Goal: Obtain resource: Download file/media

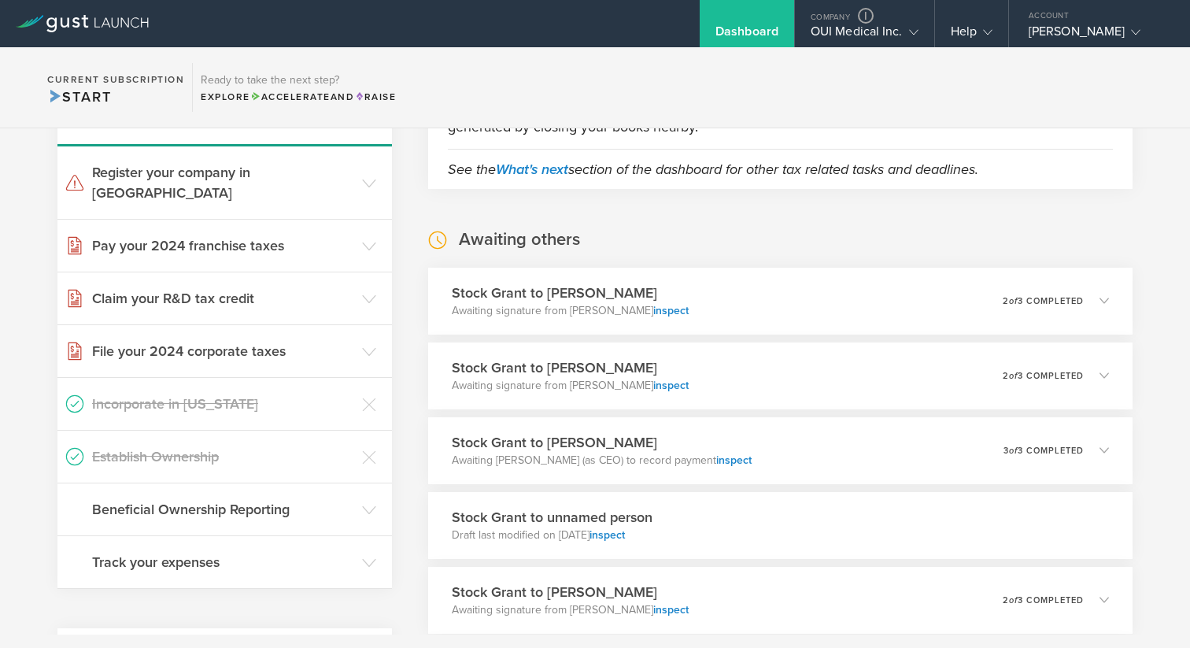
scroll to position [188, 0]
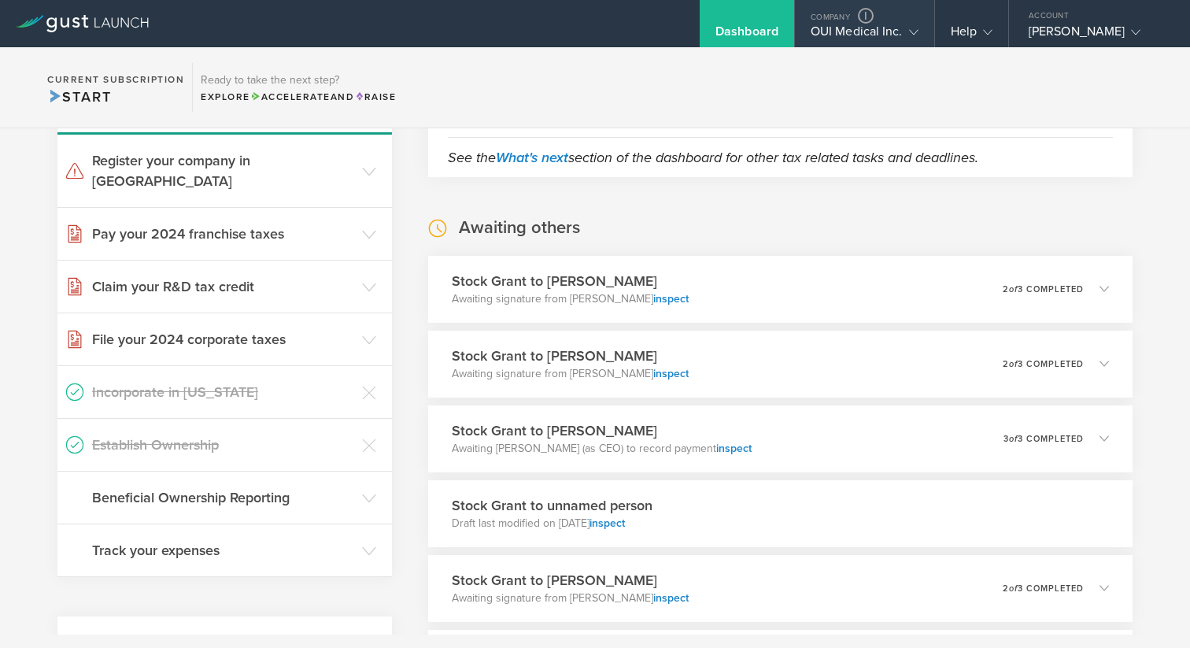
click at [818, 28] on div "OUI Medical Inc." at bounding box center [865, 36] width 108 height 24
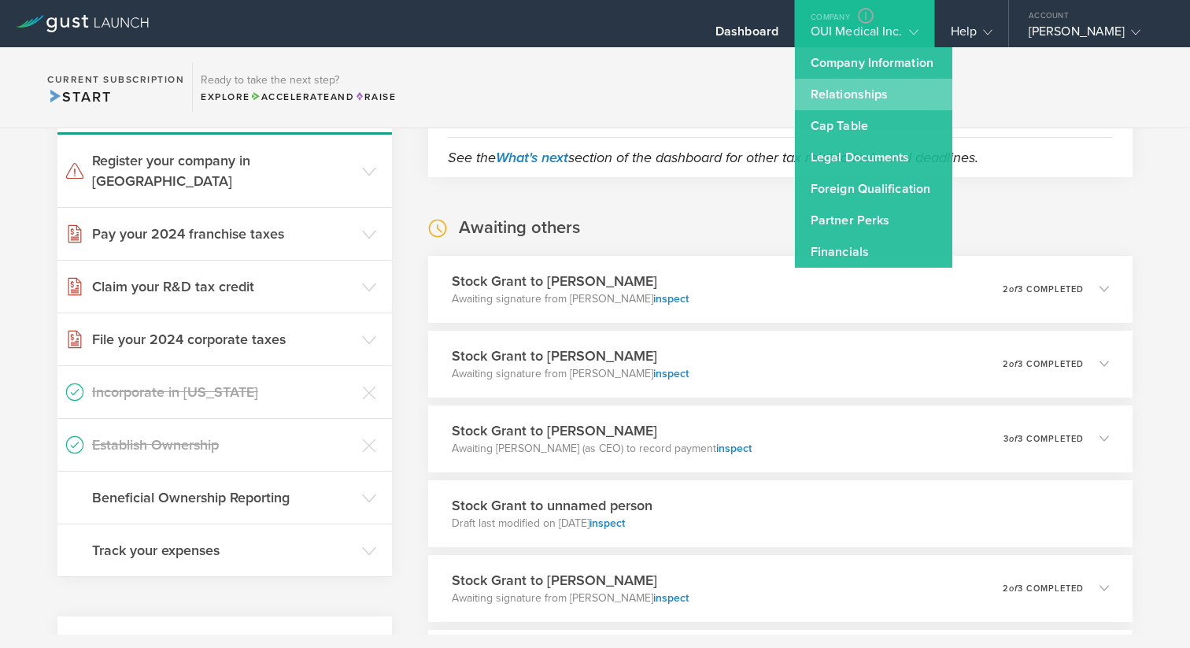
click at [831, 87] on link "Relationships" at bounding box center [873, 94] width 157 height 31
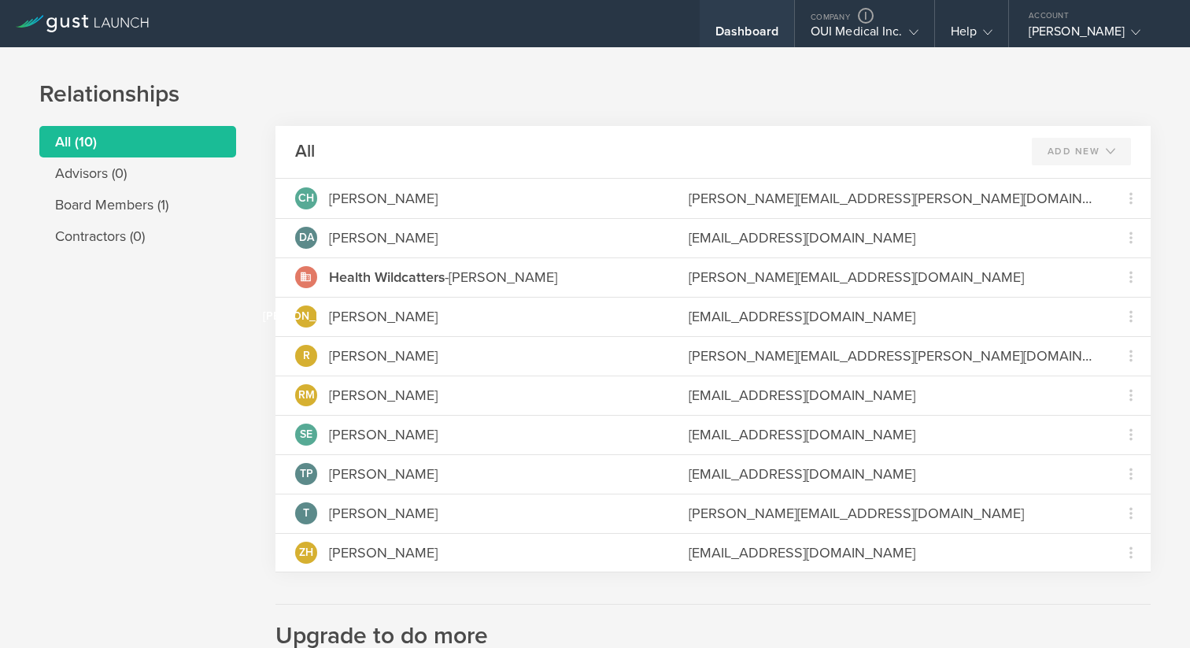
click at [734, 28] on div "Dashboard" at bounding box center [747, 36] width 63 height 24
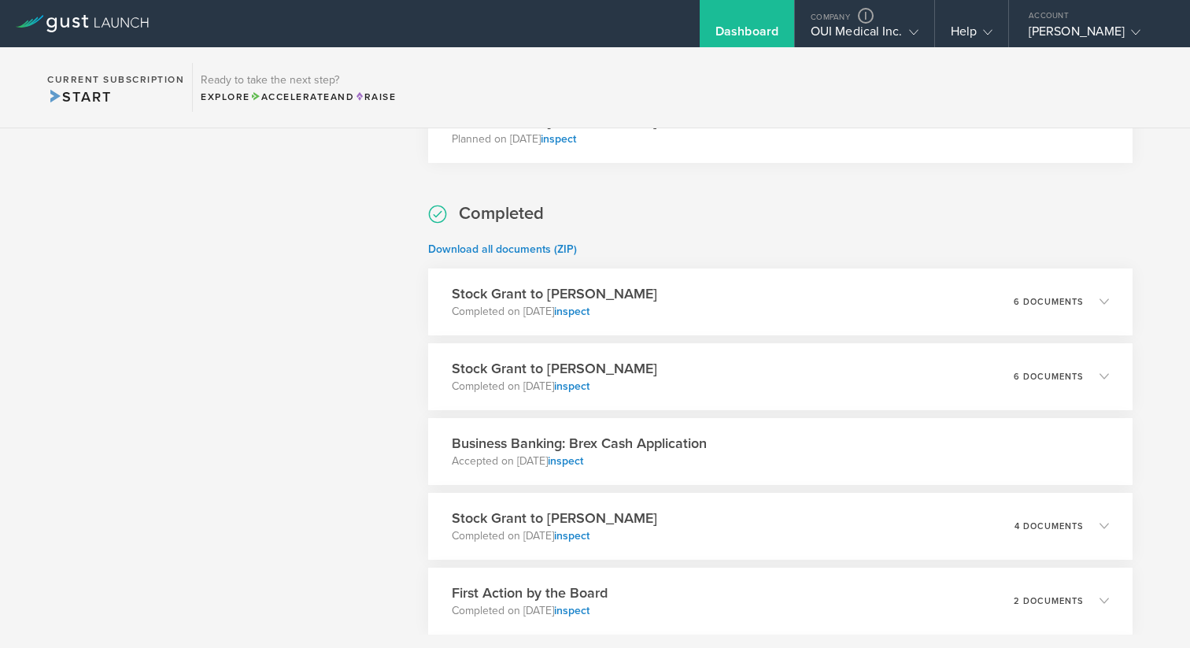
scroll to position [1724, 0]
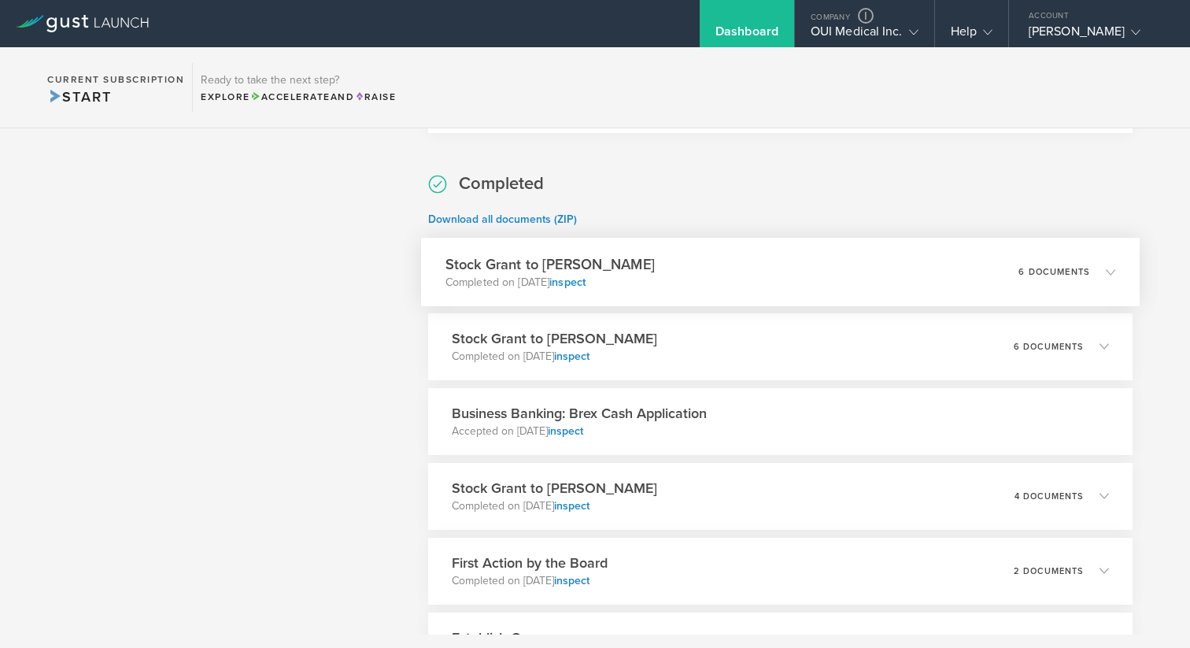
click at [755, 277] on div "Stock [PERSON_NAME] to [PERSON_NAME] Completed on [DATE] inspect 6 documents" at bounding box center [780, 272] width 719 height 68
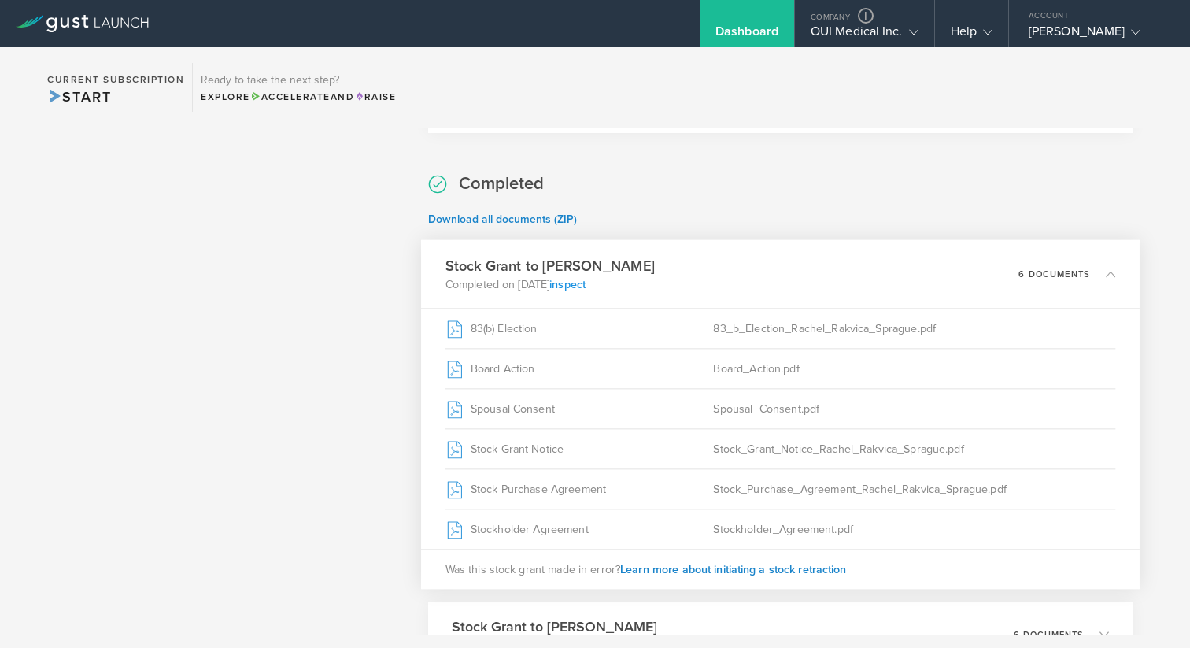
click at [586, 284] on link "inspect" at bounding box center [568, 283] width 36 height 13
click at [826, 41] on div "OUI Medical Inc." at bounding box center [865, 36] width 108 height 24
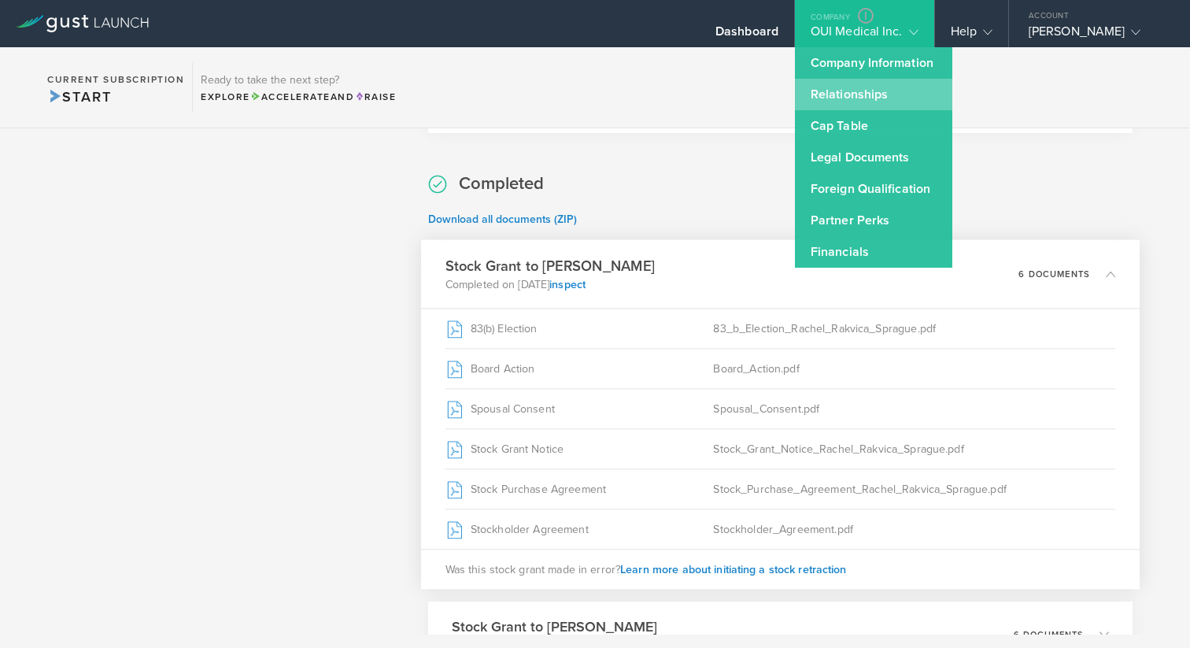
click at [836, 96] on link "Relationships" at bounding box center [873, 94] width 157 height 31
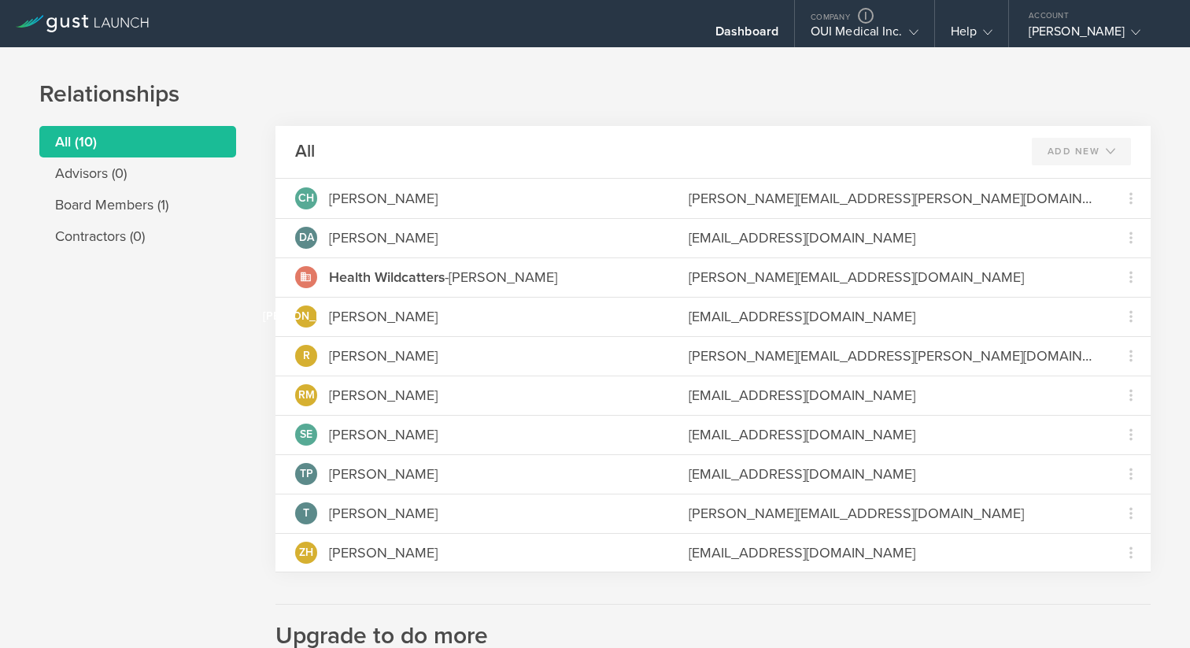
click at [115, 205] on li "Board Members (1)" at bounding box center [137, 204] width 197 height 31
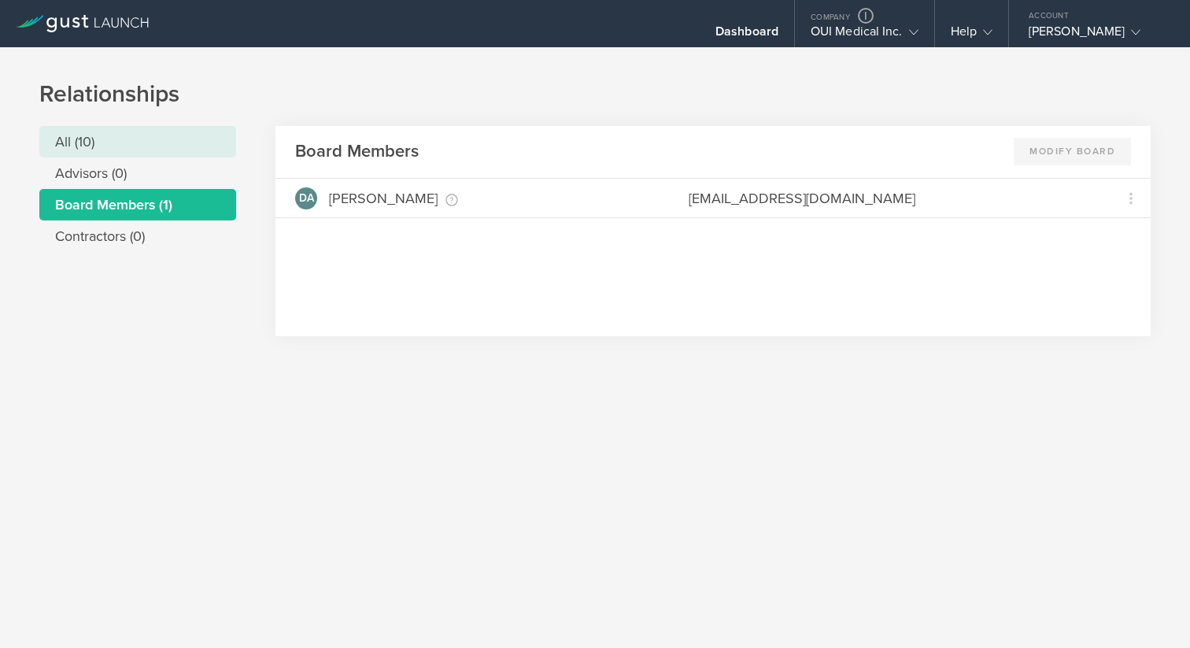
click at [97, 145] on li "All (10)" at bounding box center [137, 141] width 197 height 31
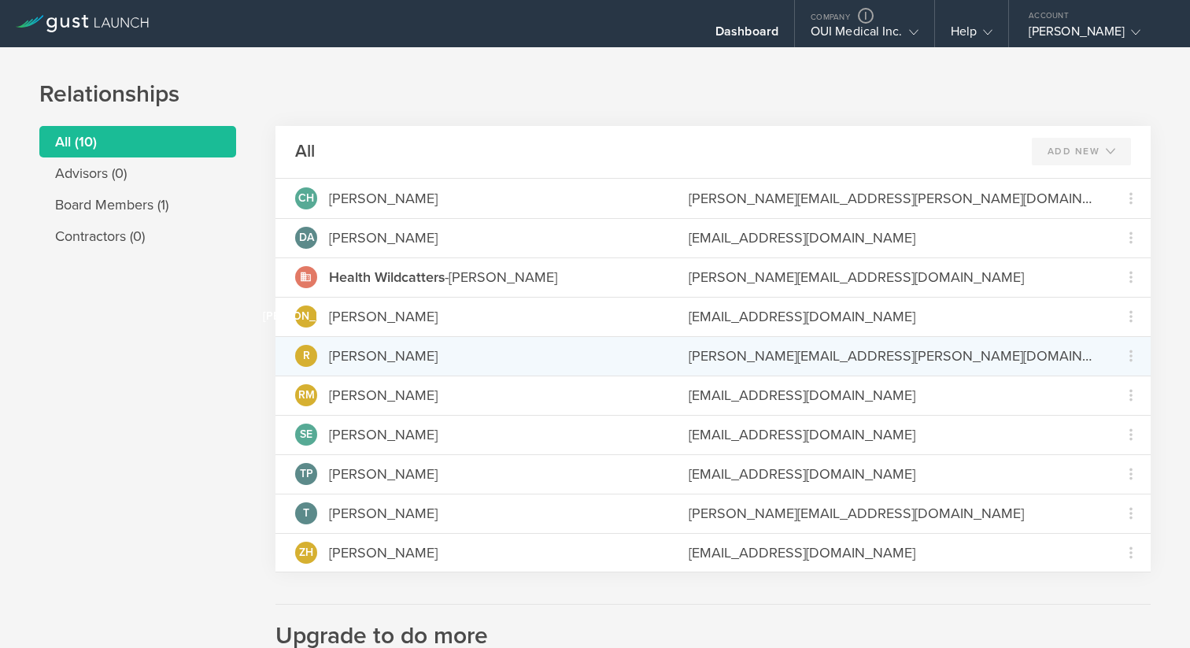
click at [742, 356] on div "[PERSON_NAME][EMAIL_ADDRESS][PERSON_NAME][DOMAIN_NAME]" at bounding box center [890, 356] width 403 height 20
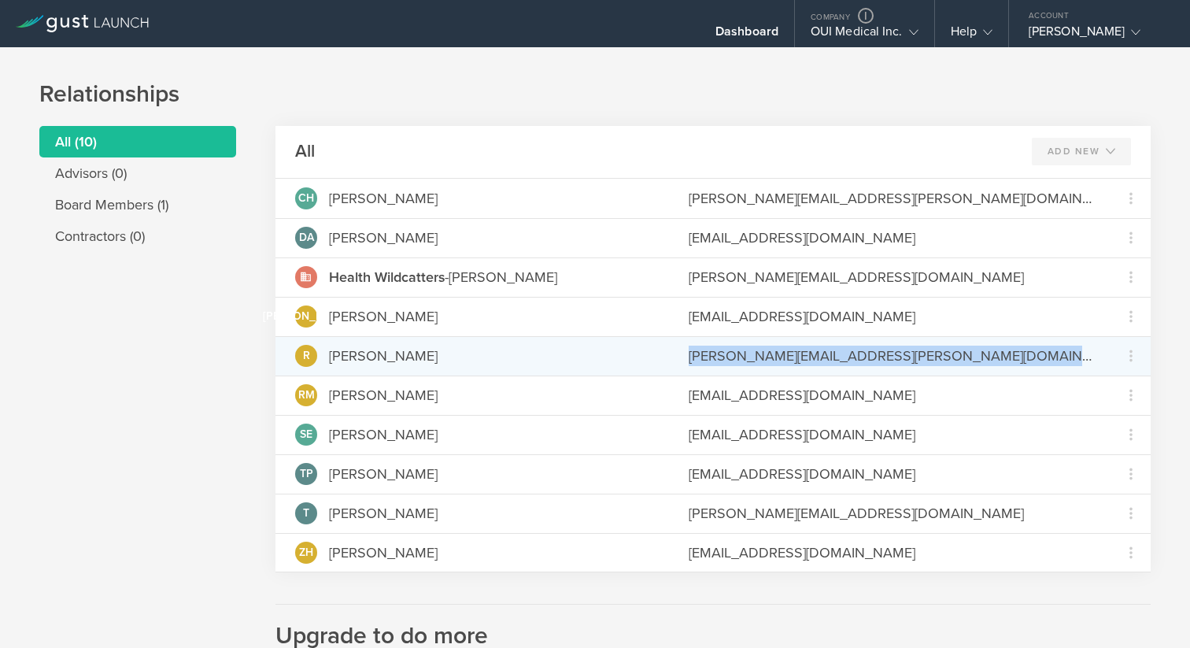
click at [742, 356] on div "[PERSON_NAME][EMAIL_ADDRESS][PERSON_NAME][DOMAIN_NAME]" at bounding box center [890, 356] width 403 height 20
copy div "[PERSON_NAME][EMAIL_ADDRESS][PERSON_NAME][DOMAIN_NAME]"
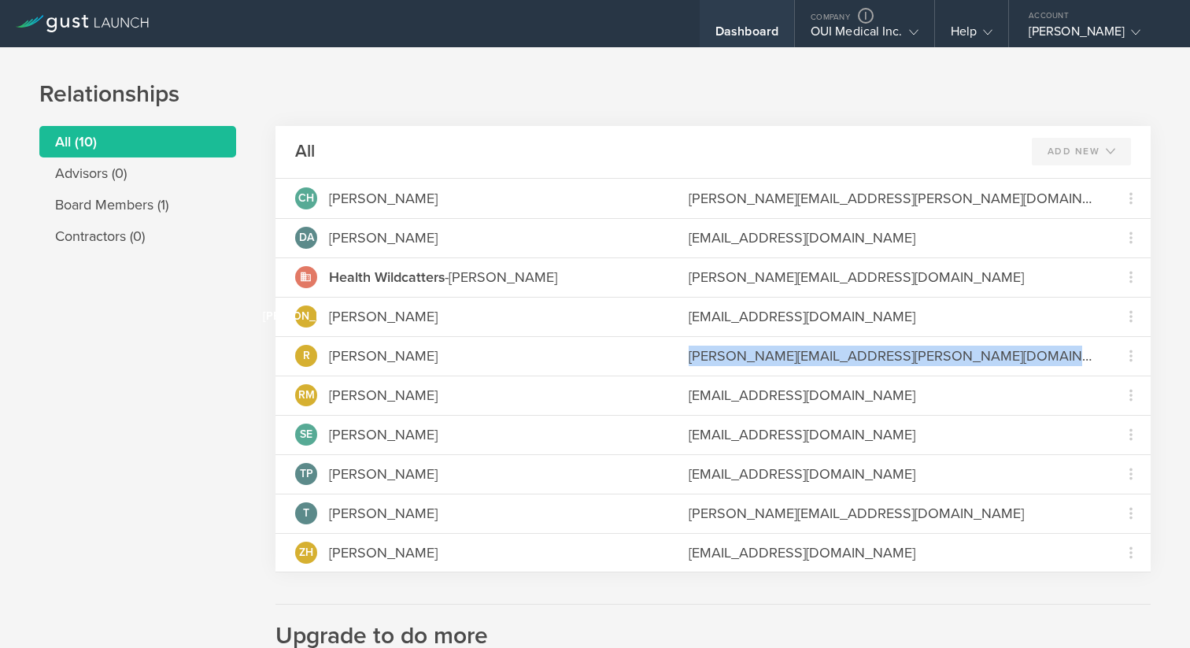
click at [745, 30] on div "Dashboard" at bounding box center [747, 36] width 63 height 24
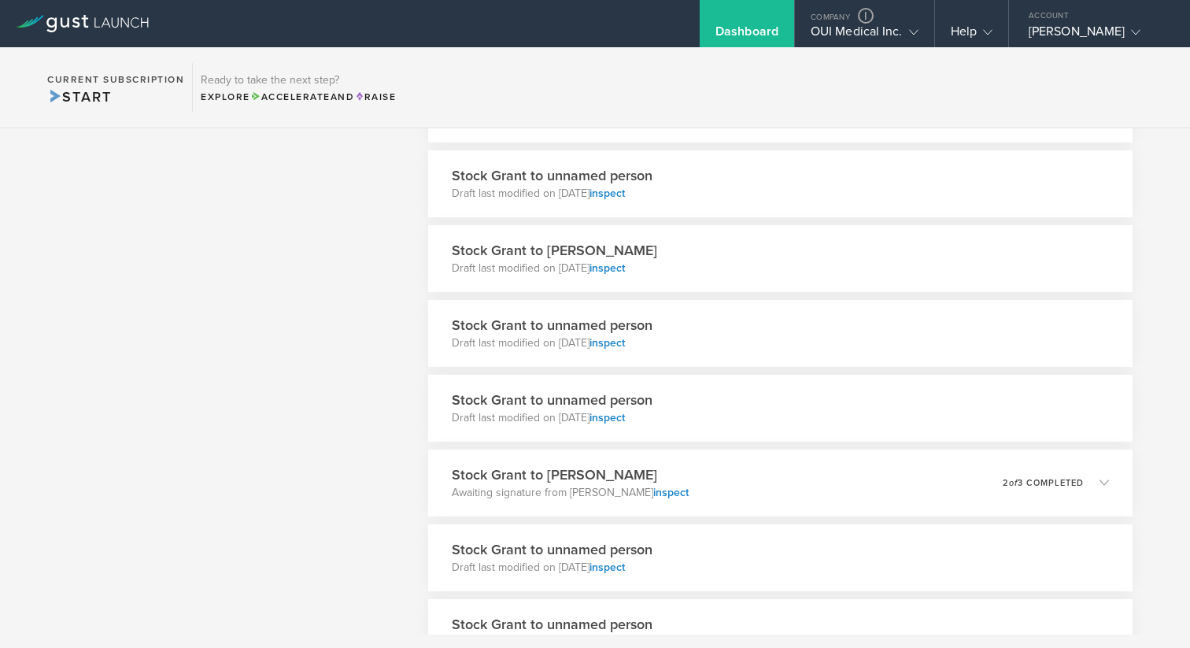
scroll to position [824, 0]
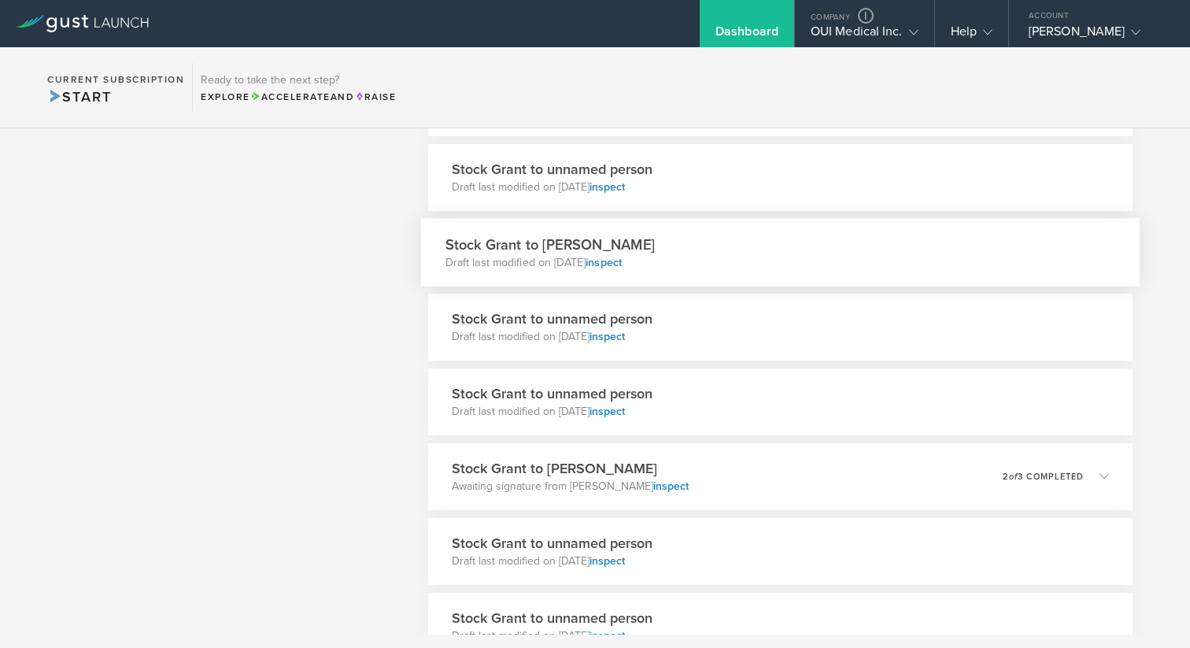
click at [745, 265] on div "Stock Grant to [PERSON_NAME] Draft last modified on [DATE] inspect" at bounding box center [780, 252] width 719 height 68
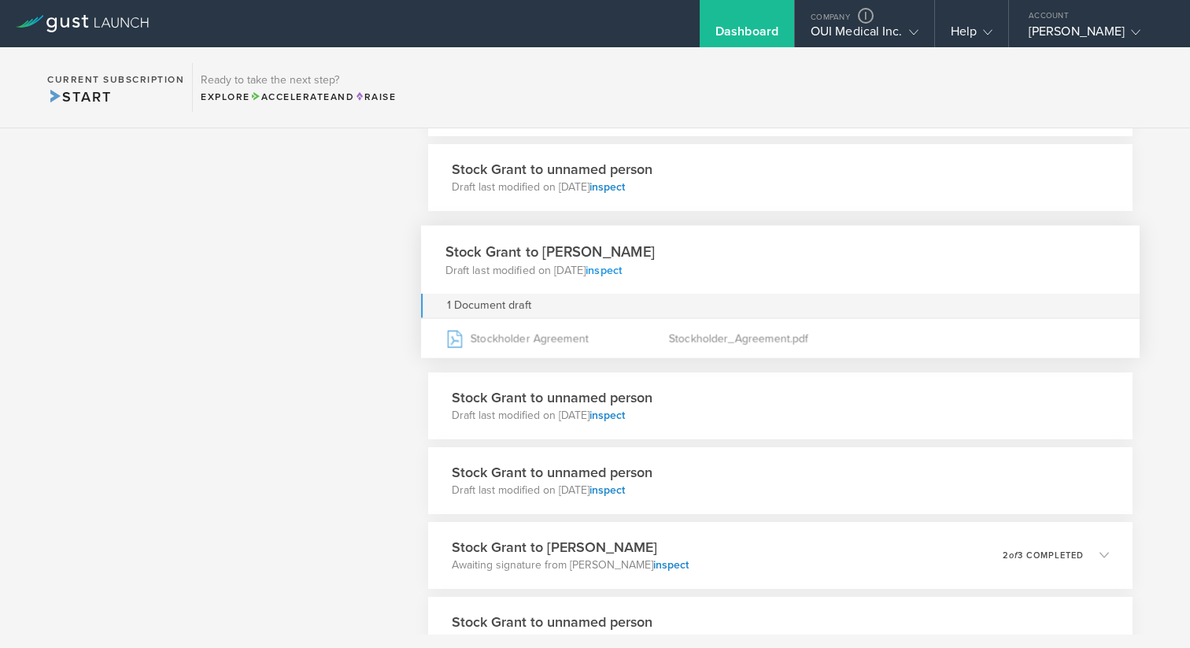
click at [622, 270] on link "inspect" at bounding box center [604, 268] width 36 height 13
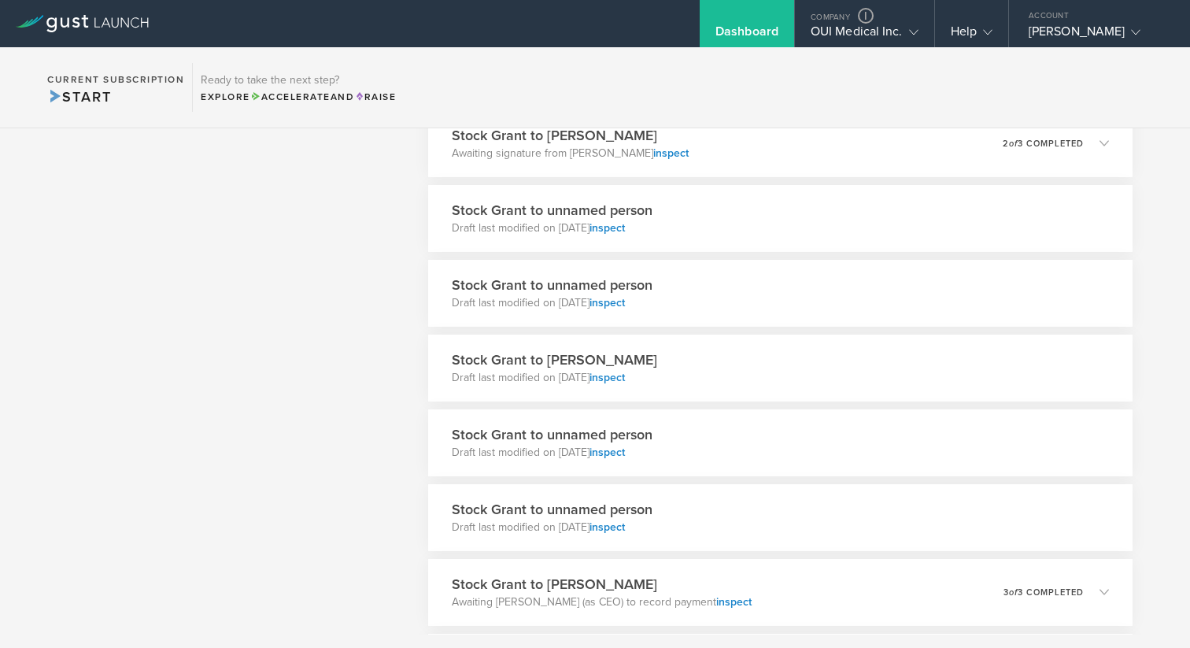
scroll to position [1239, 0]
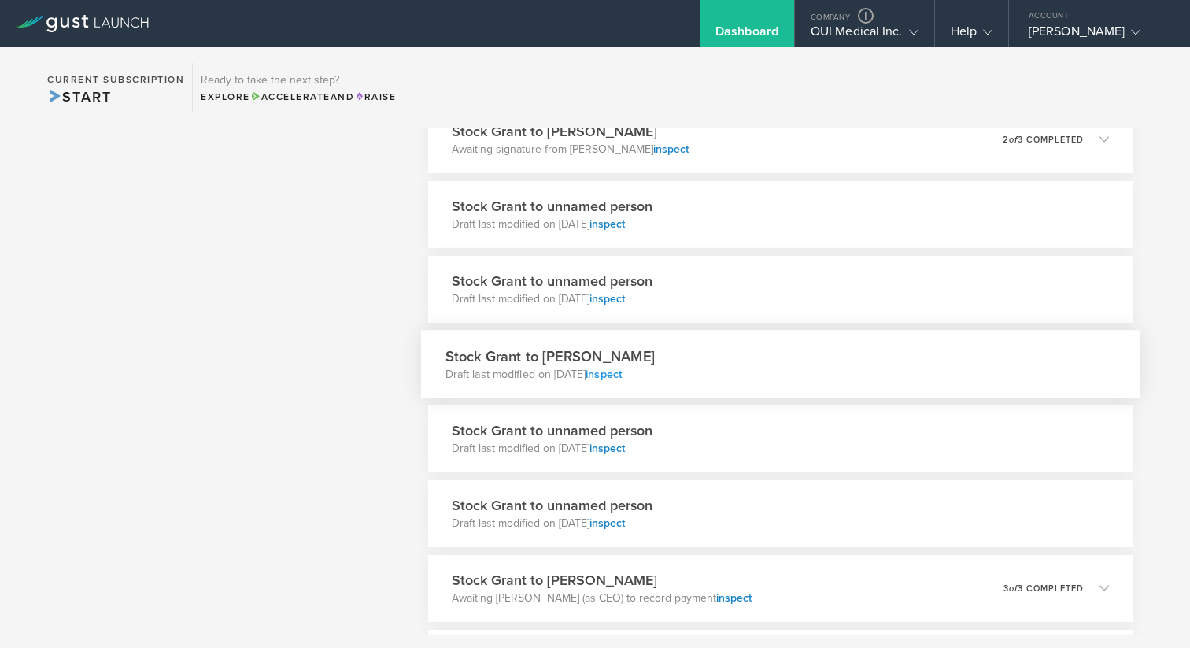
click at [622, 379] on link "inspect" at bounding box center [604, 373] width 36 height 13
click at [1047, 17] on div "Account" at bounding box center [1099, 12] width 181 height 24
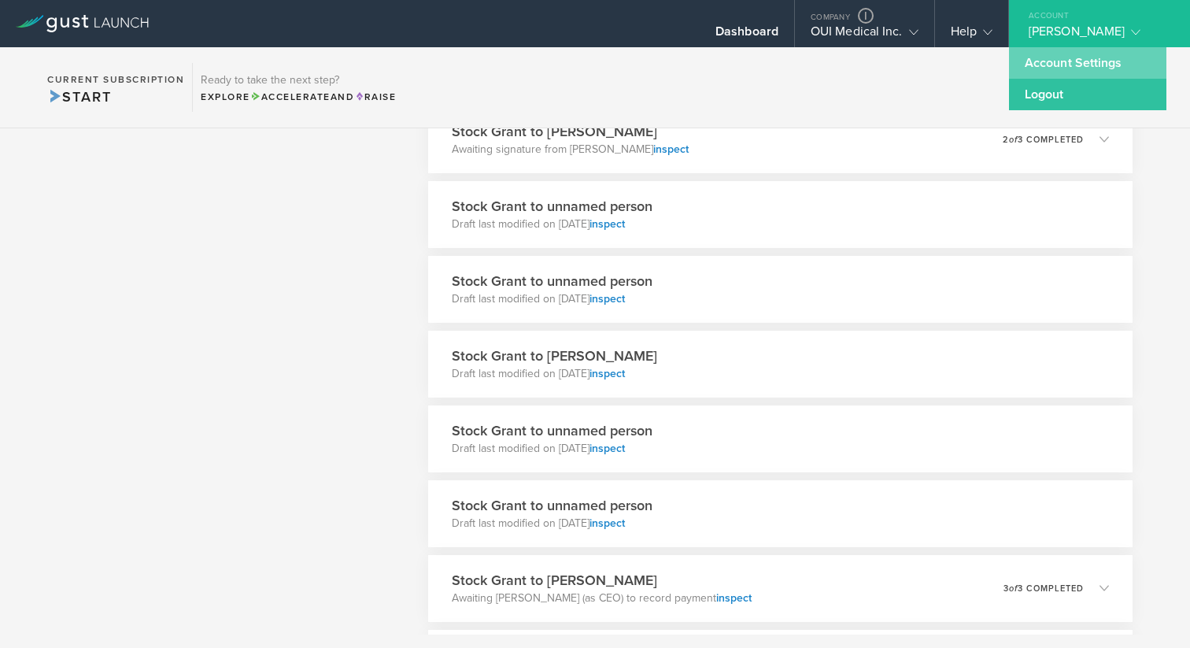
click at [1050, 72] on link "Account Settings" at bounding box center [1087, 62] width 157 height 31
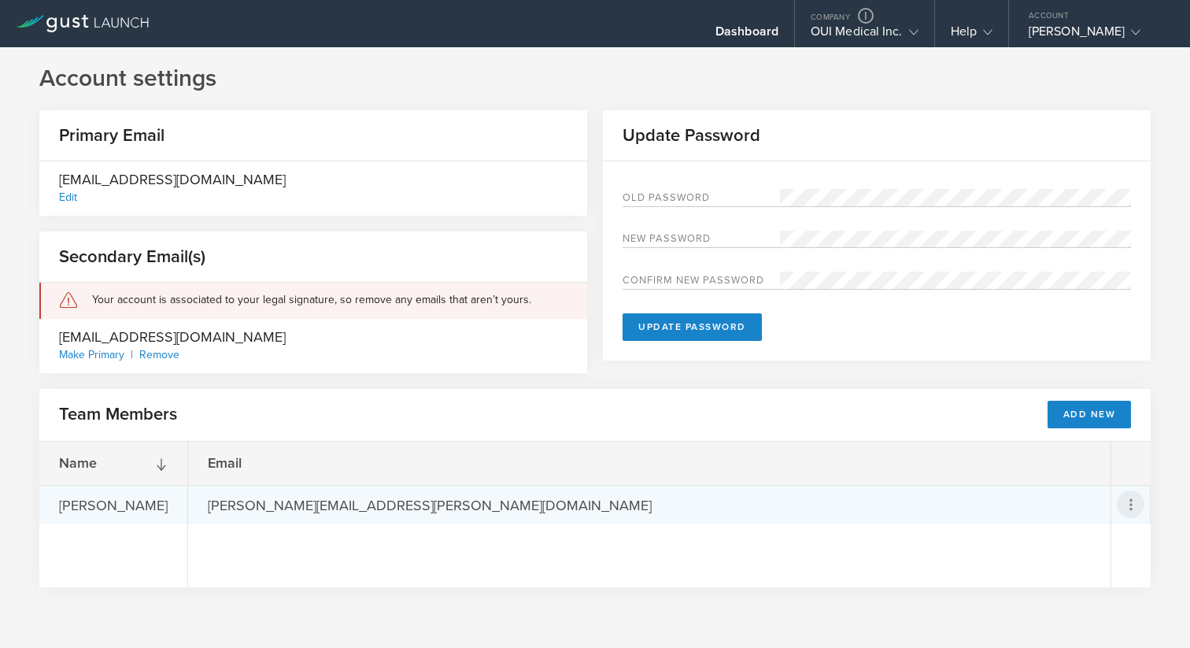
click at [1124, 496] on icon at bounding box center [1131, 504] width 19 height 19
click at [1124, 498] on md-backdrop at bounding box center [595, 324] width 1190 height 648
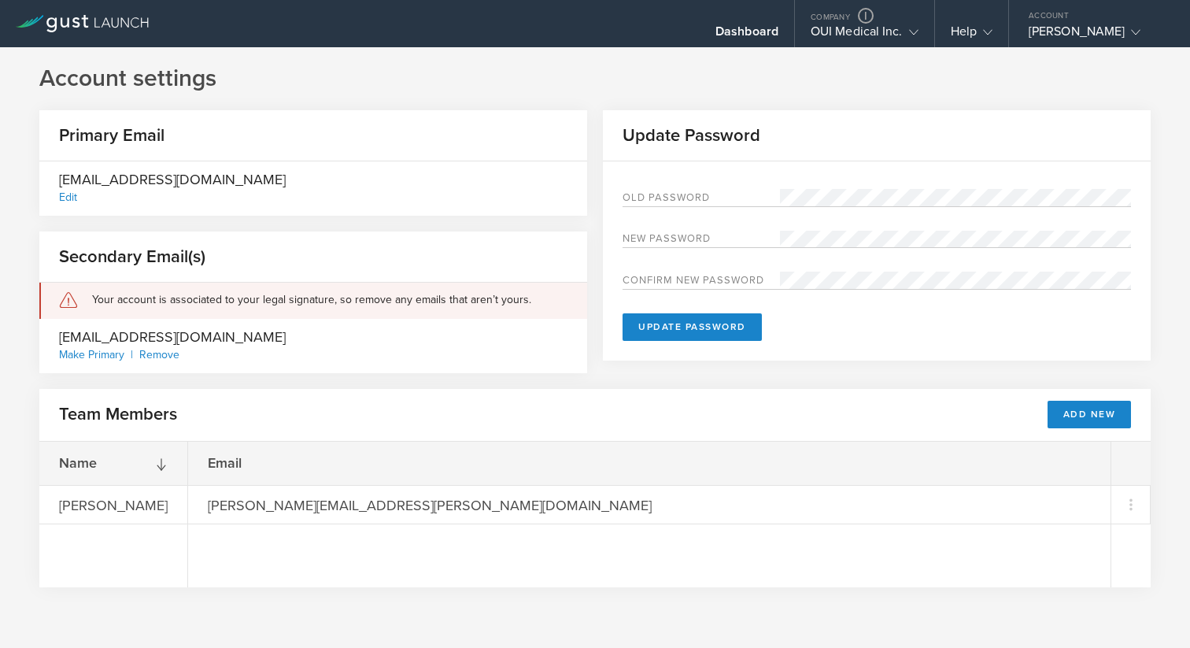
click at [469, 613] on div "Account settings Primary Email [EMAIL_ADDRESS][DOMAIN_NAME] Edit Secondary Emai…" at bounding box center [595, 354] width 1190 height 583
click at [750, 35] on div "Dashboard" at bounding box center [747, 36] width 63 height 24
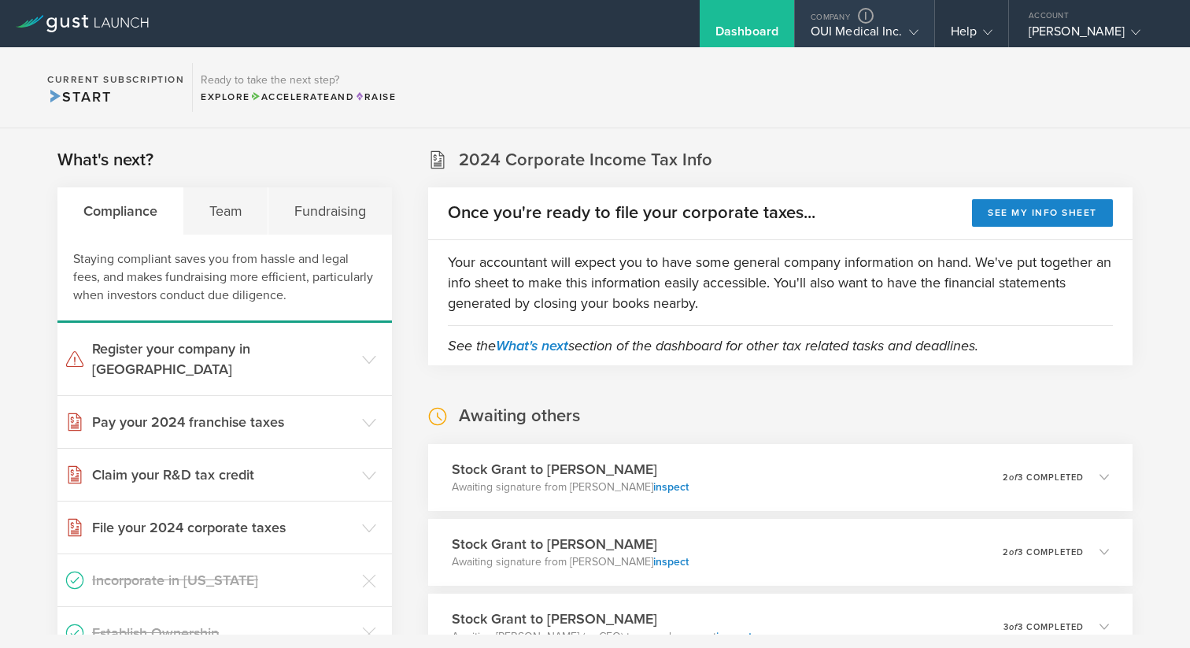
click at [831, 29] on div "OUI Medical Inc." at bounding box center [865, 36] width 108 height 24
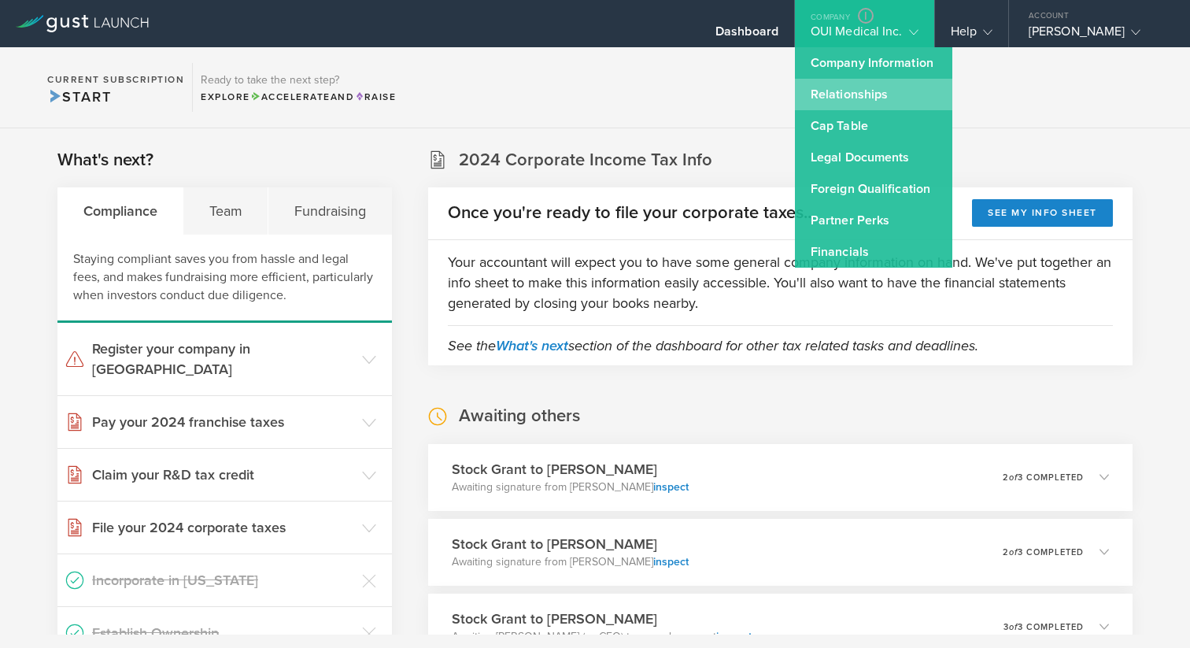
click at [837, 102] on link "Relationships" at bounding box center [873, 94] width 157 height 31
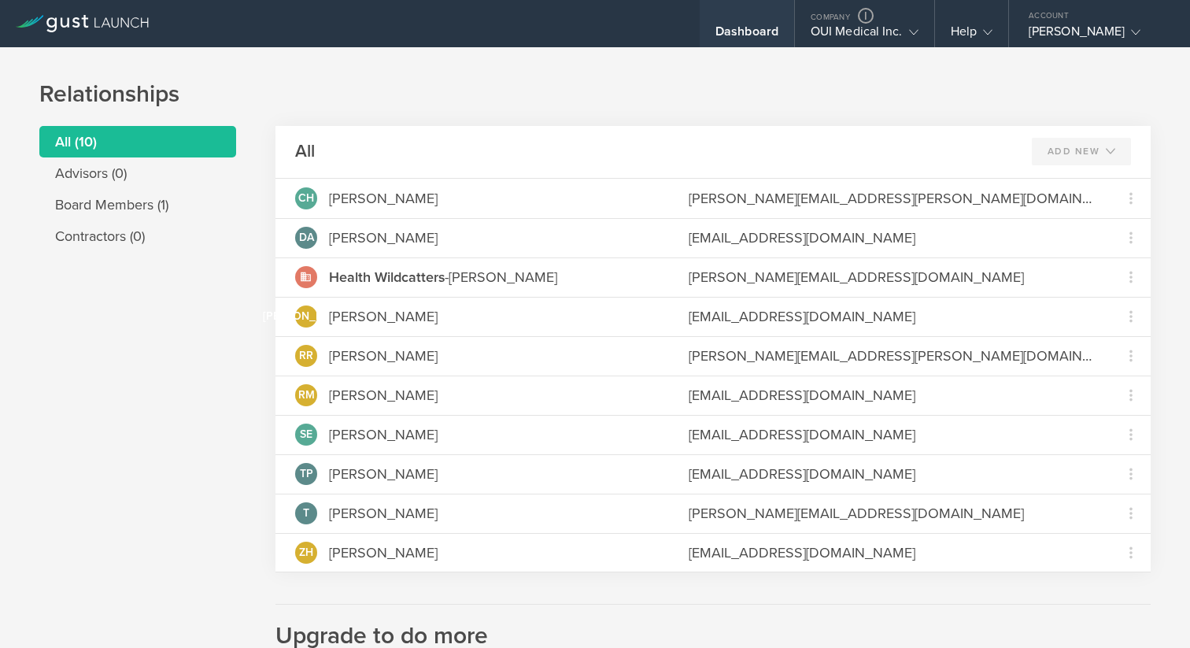
click at [771, 21] on div "Dashboard" at bounding box center [747, 23] width 94 height 47
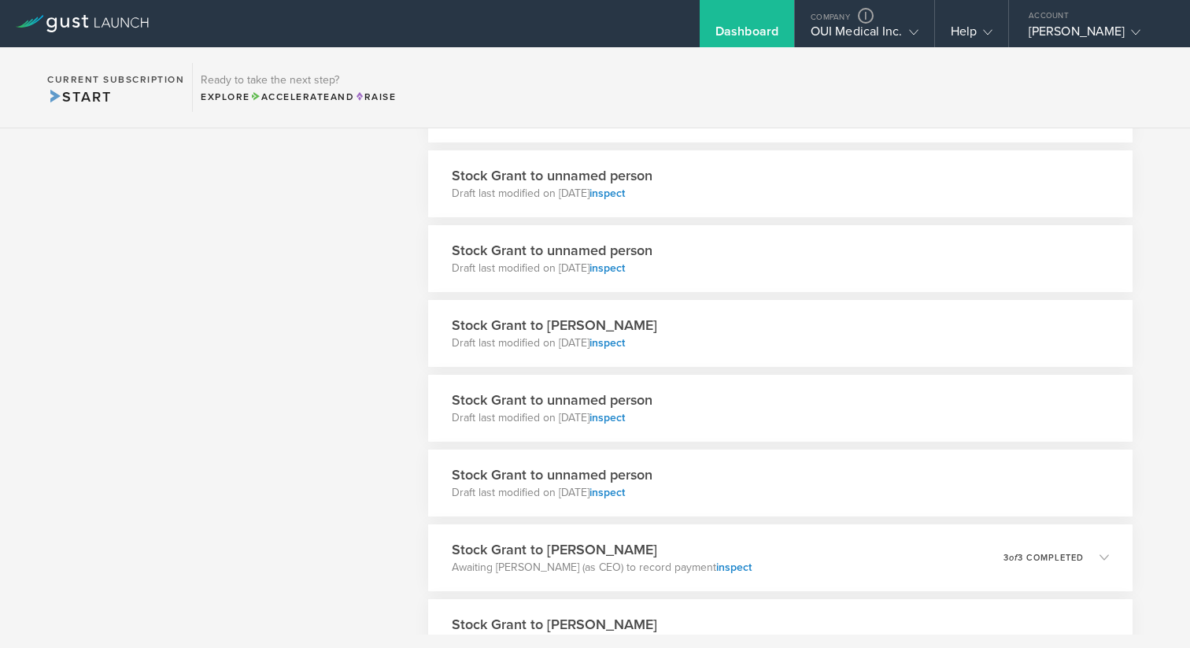
scroll to position [1186, 0]
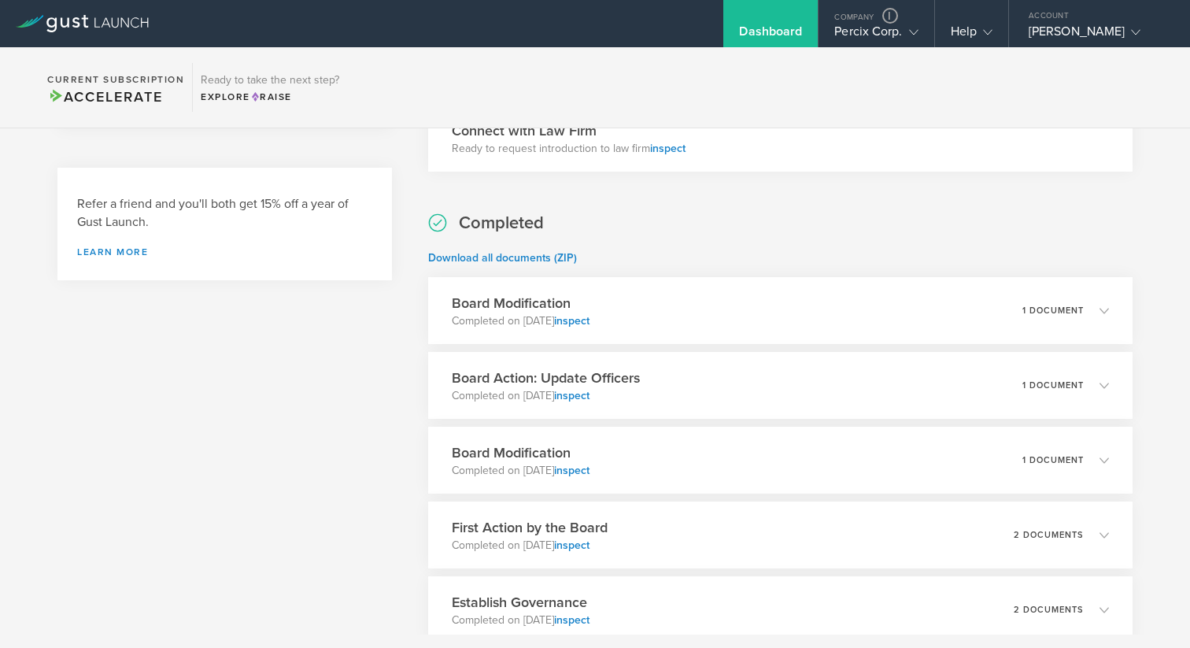
scroll to position [535, 0]
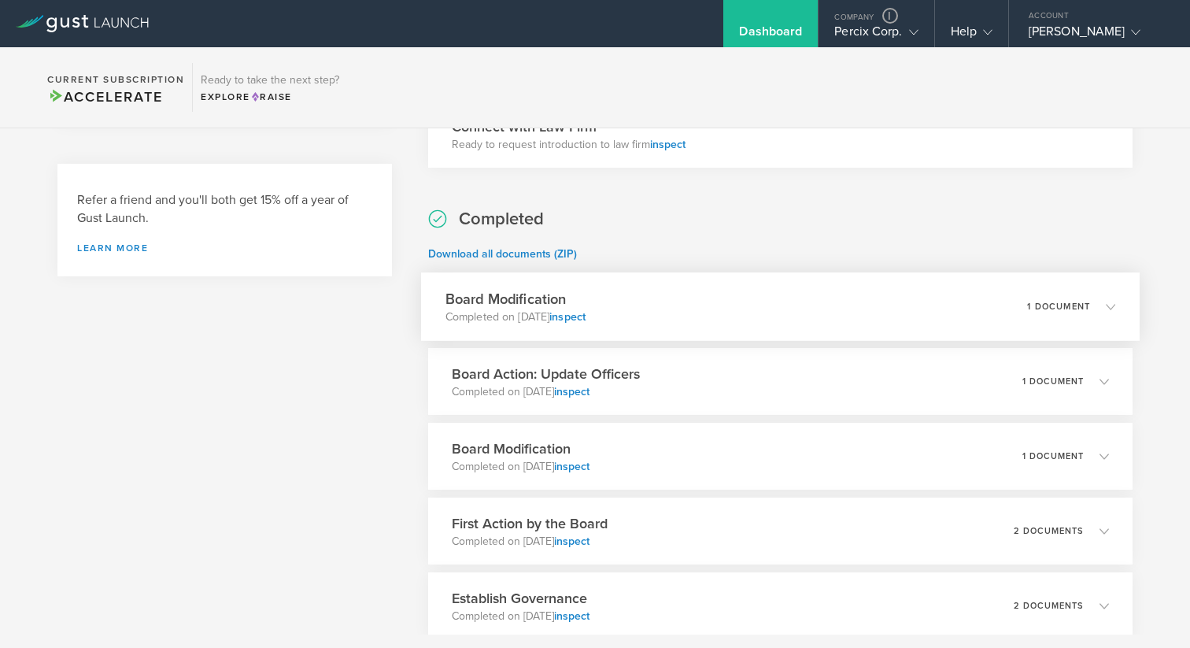
click at [642, 301] on div "Board Modification Completed on Sep 13, 2025 inspect 1 document" at bounding box center [780, 306] width 719 height 68
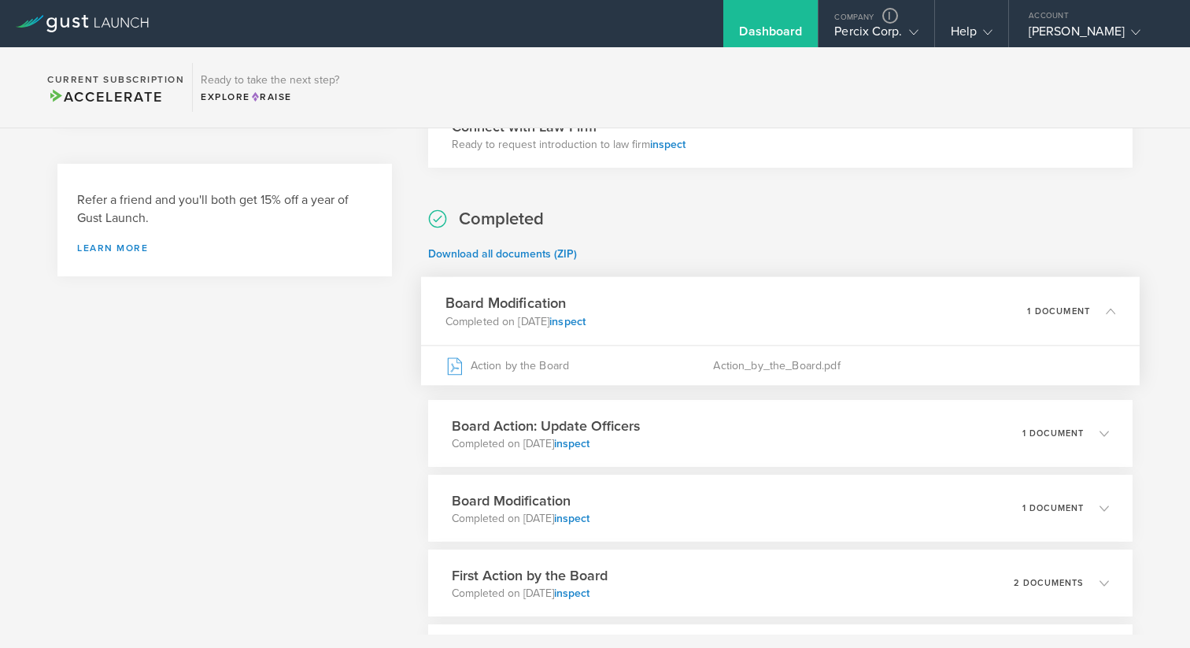
click at [642, 301] on div "Board Modification Completed on Sep 13, 2025 inspect 1 document" at bounding box center [780, 311] width 719 height 68
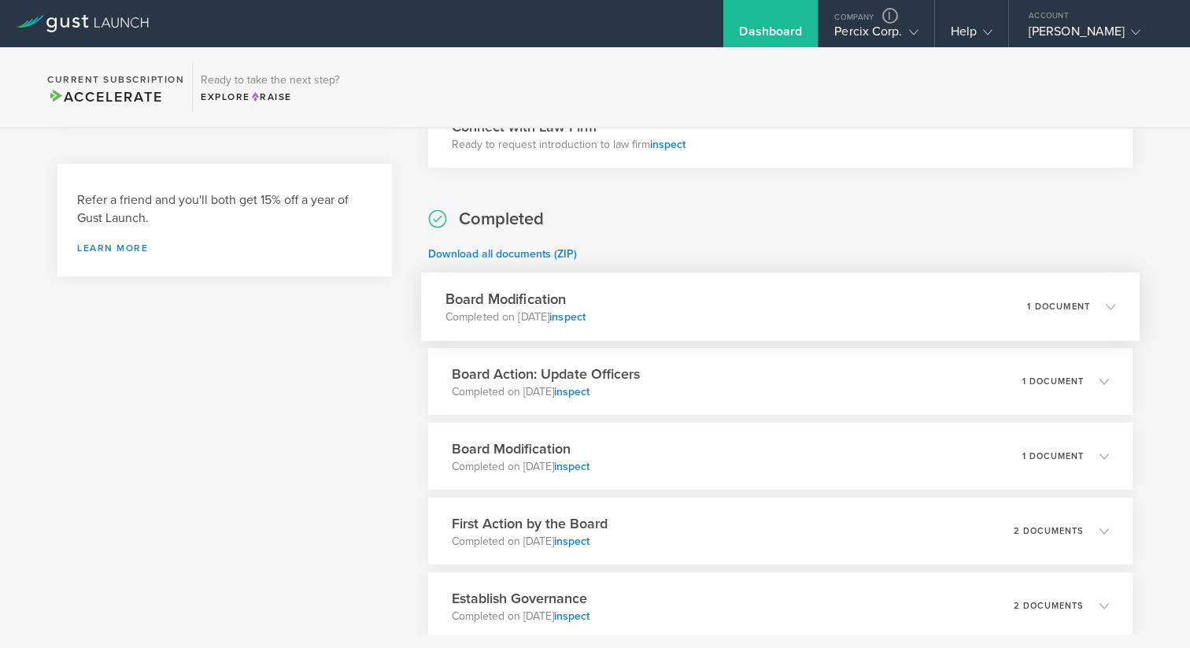
click at [673, 305] on div "Board Modification Completed on Sep 13, 2025 inspect 1 document" at bounding box center [780, 306] width 719 height 68
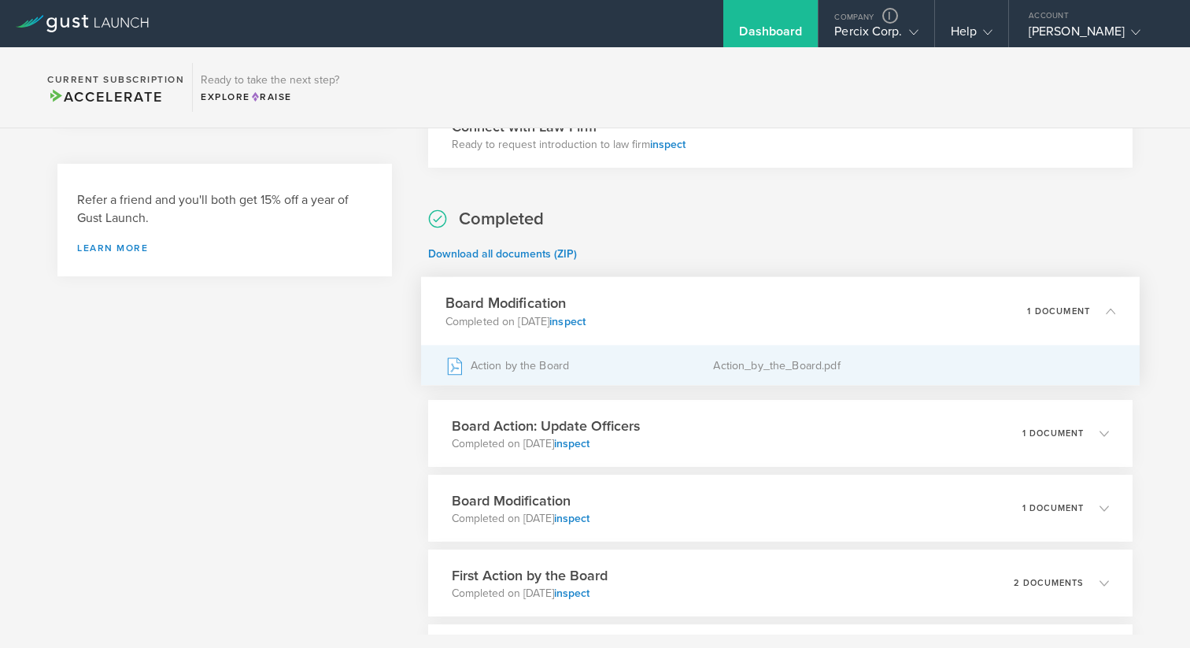
click at [498, 368] on div "Action by the Board" at bounding box center [579, 365] width 268 height 39
